Goal: Information Seeking & Learning: Learn about a topic

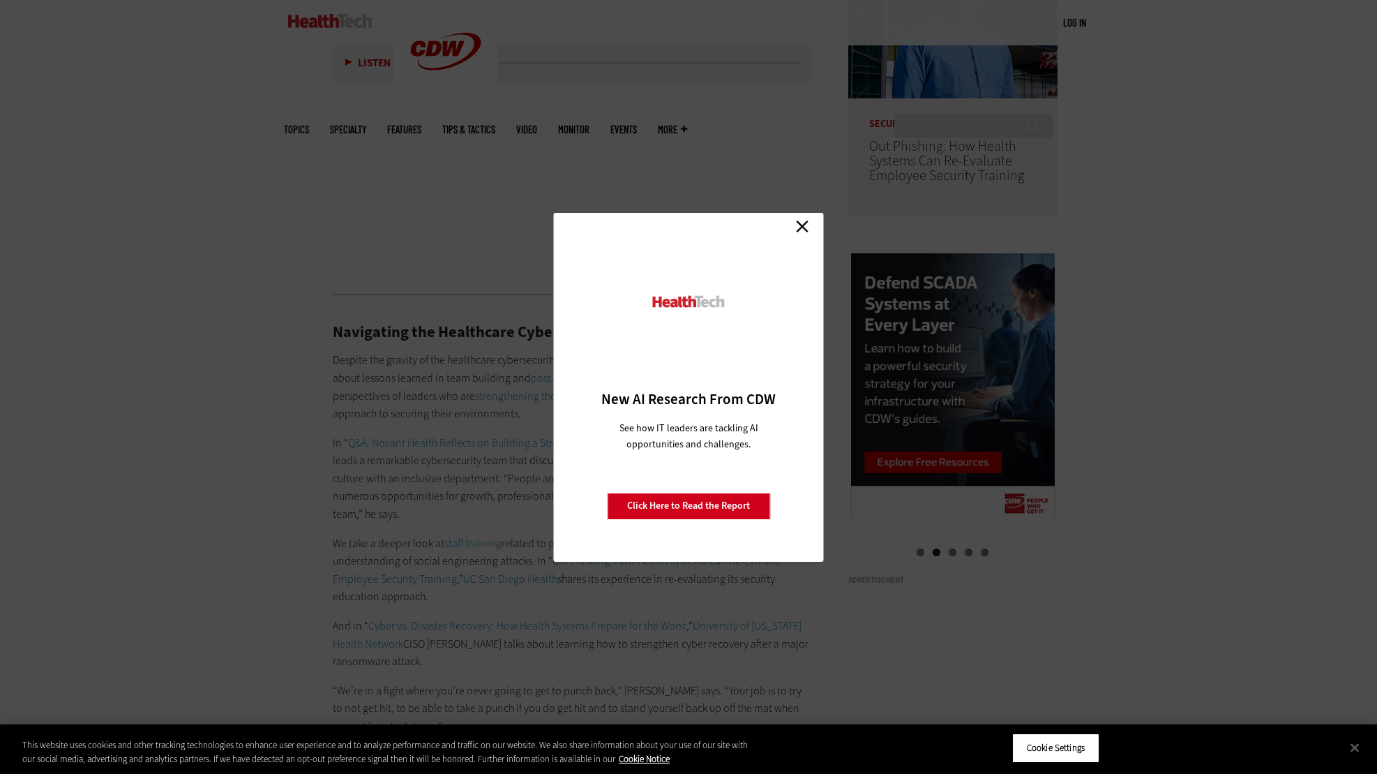
click at [802, 237] on link "Close" at bounding box center [802, 226] width 21 height 21
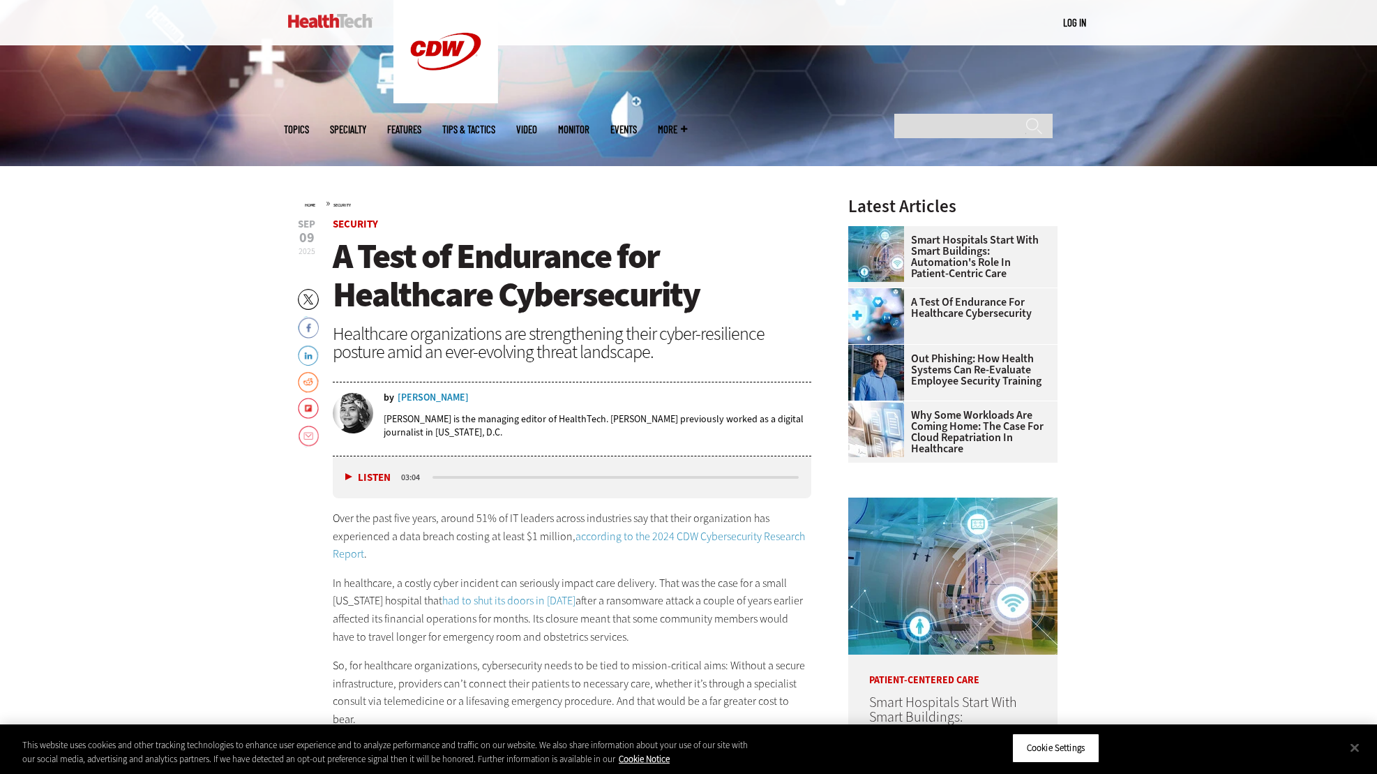
scroll to position [438, 0]
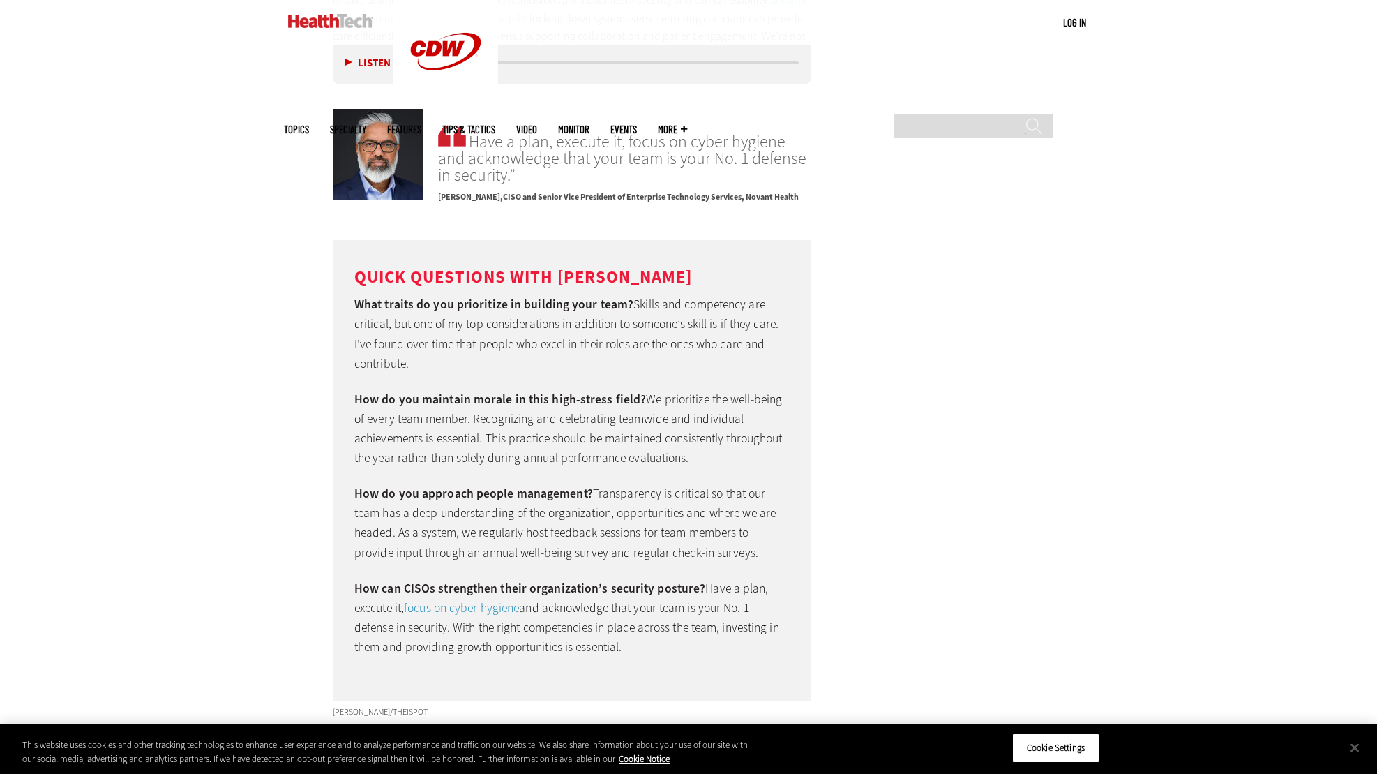
scroll to position [3896, 0]
